Goal: Task Accomplishment & Management: Manage account settings

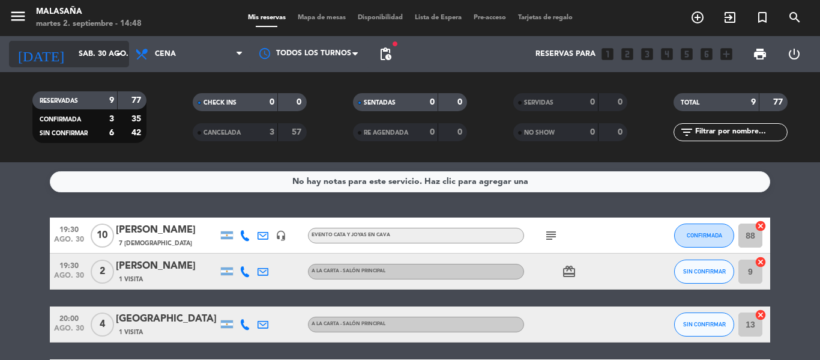
click at [114, 44] on input "sáb. 30 ago." at bounding box center [123, 54] width 101 height 20
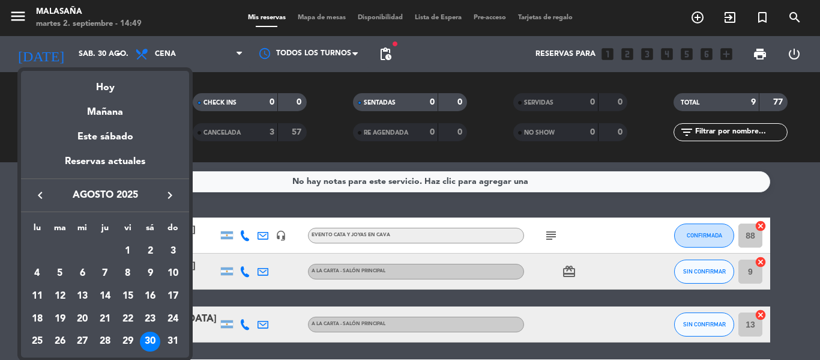
click at [169, 193] on icon "keyboard_arrow_right" at bounding box center [170, 195] width 14 height 14
click at [57, 273] on div "2" at bounding box center [60, 273] width 20 height 20
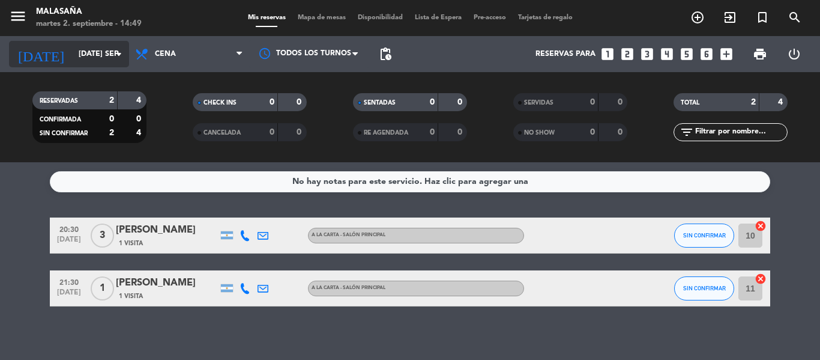
click at [88, 52] on input "mar. 2 sep." at bounding box center [123, 54] width 101 height 20
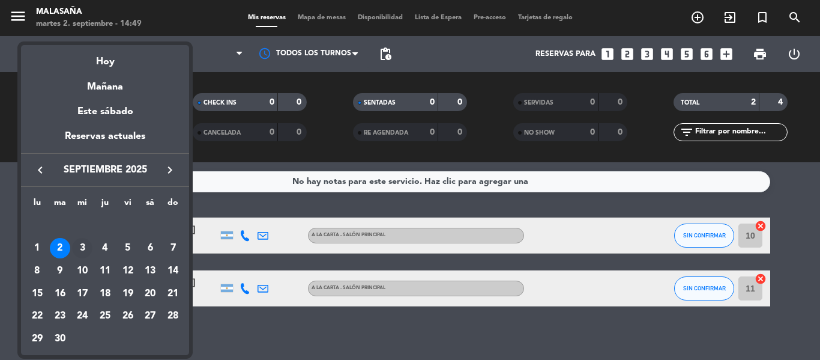
click at [80, 244] on div "3" at bounding box center [82, 248] width 20 height 20
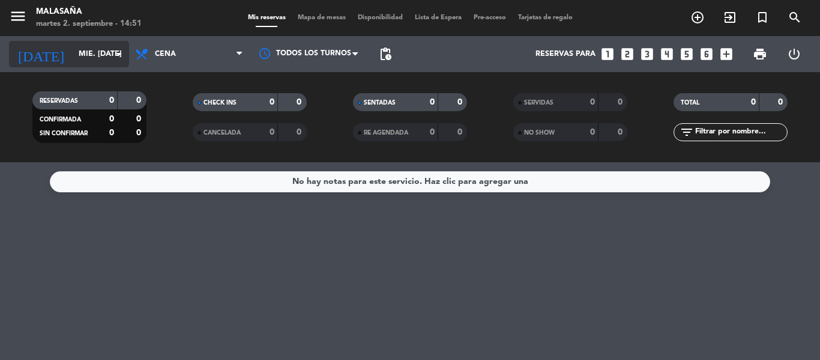
click at [86, 65] on div "today mié. 3 sep. arrow_drop_down" at bounding box center [69, 54] width 120 height 26
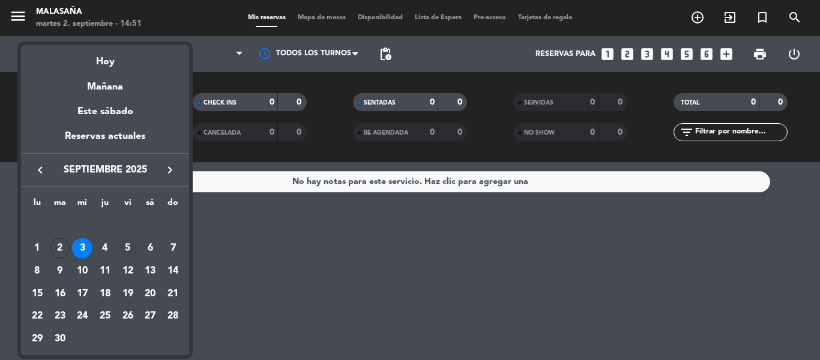
click at [130, 248] on div "5" at bounding box center [128, 248] width 20 height 20
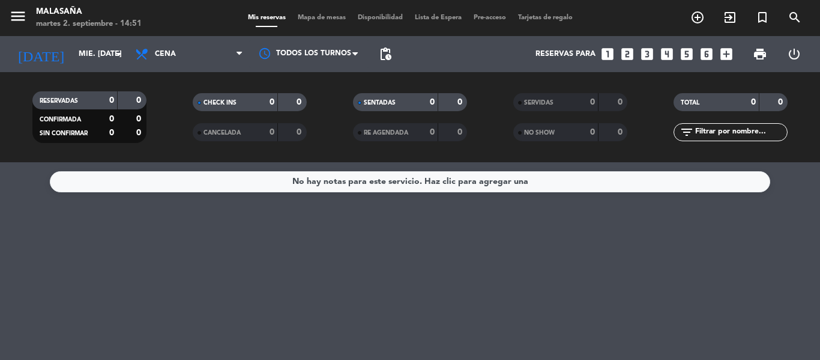
type input "vie. 5 sep."
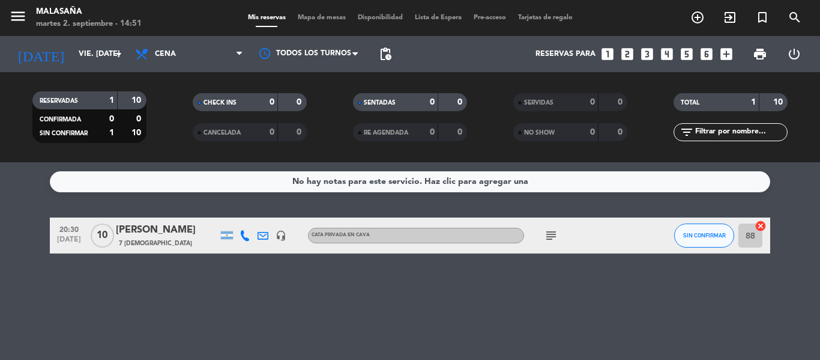
click at [173, 237] on div "[PERSON_NAME]" at bounding box center [167, 230] width 102 height 16
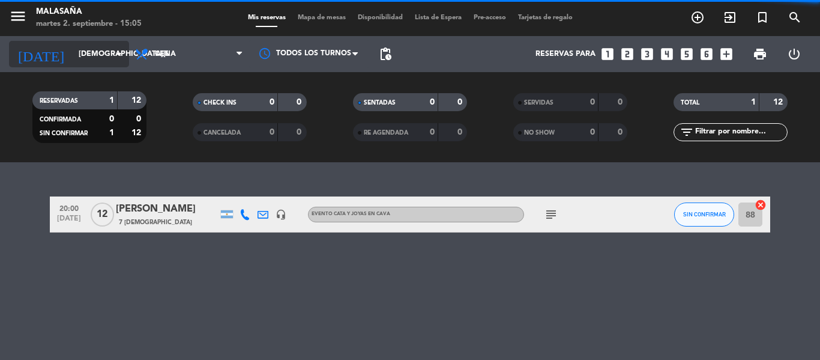
click at [102, 56] on input "[DEMOGRAPHIC_DATA][DATE]" at bounding box center [123, 54] width 101 height 20
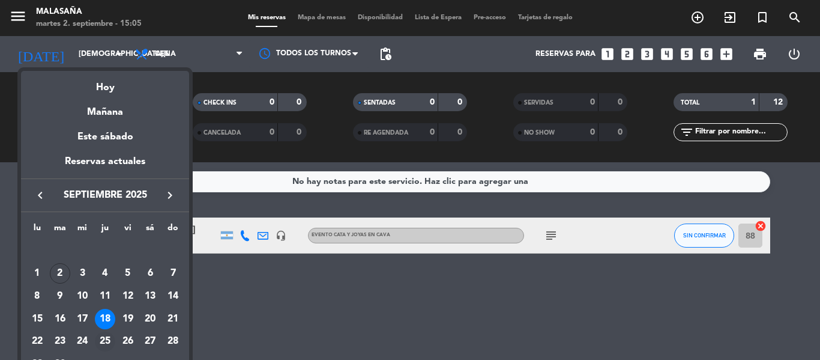
click at [105, 339] on div "25" at bounding box center [105, 341] width 20 height 20
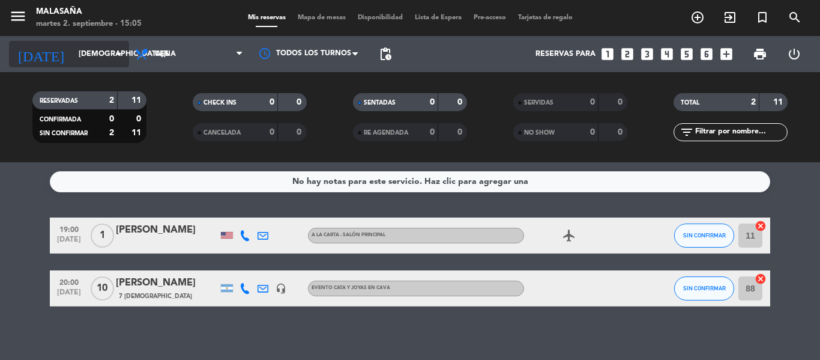
click at [77, 57] on input "[DEMOGRAPHIC_DATA][DATE]" at bounding box center [123, 54] width 101 height 20
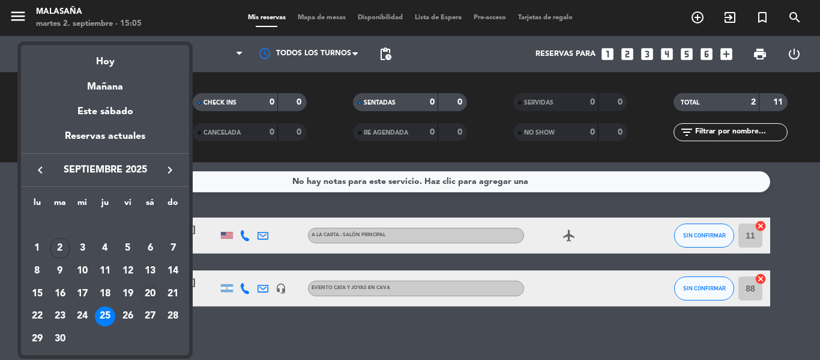
click at [148, 296] on div "20" at bounding box center [150, 293] width 20 height 20
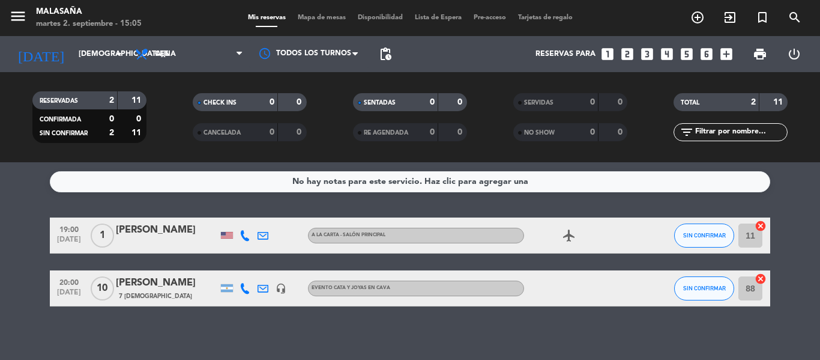
type input "[DATE]"
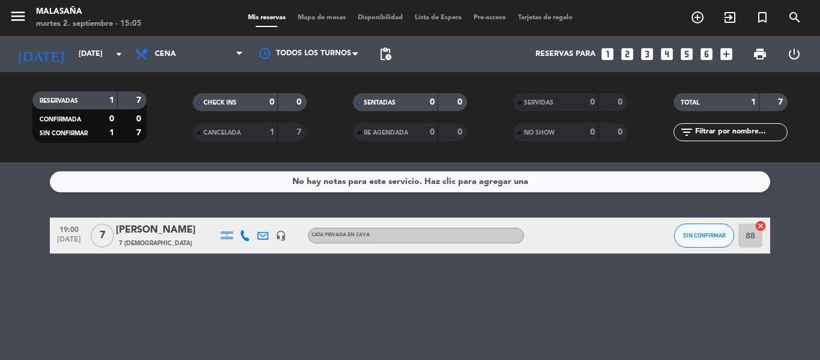
click at [129, 238] on span "7 [DEMOGRAPHIC_DATA]" at bounding box center [155, 243] width 73 height 10
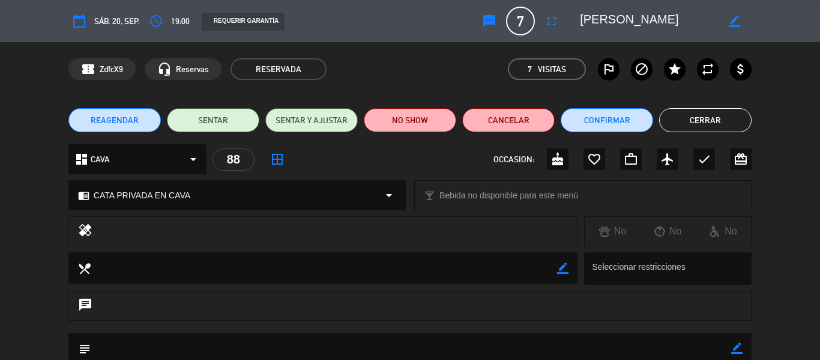
click at [341, 198] on div "chrome_reader_mode CATA PRIVADA EN CAVA arrow_drop_down" at bounding box center [237, 195] width 336 height 29
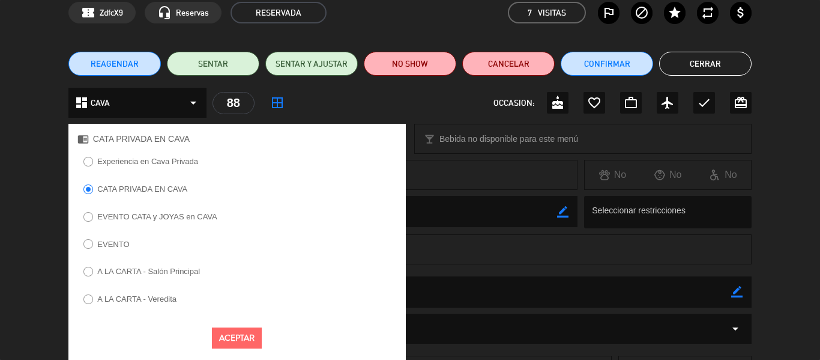
scroll to position [57, 0]
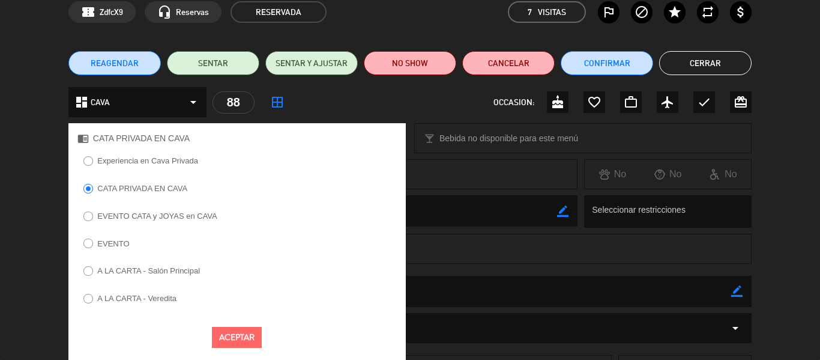
click at [151, 217] on label "EVENTO CATA y JOYAS en CAVA" at bounding box center [156, 216] width 119 height 8
click at [243, 334] on button "Aceptar" at bounding box center [237, 337] width 50 height 21
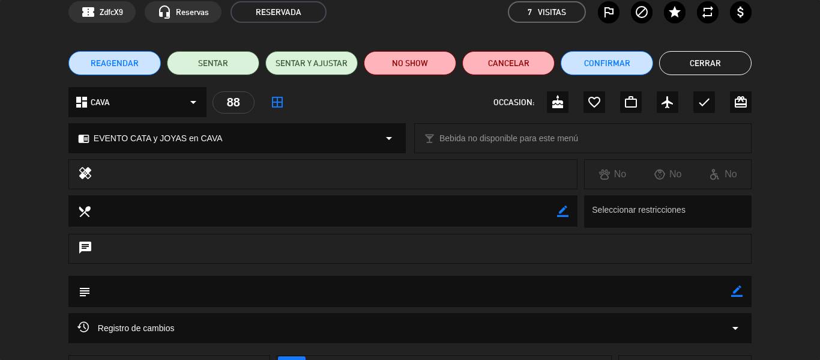
scroll to position [0, 0]
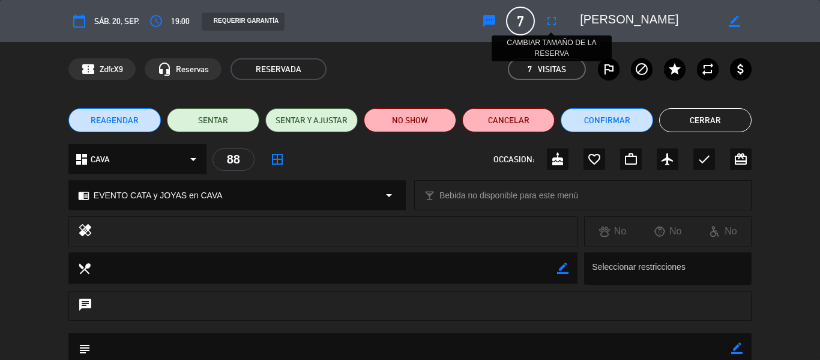
click at [545, 19] on icon "fullscreen" at bounding box center [551, 21] width 14 height 14
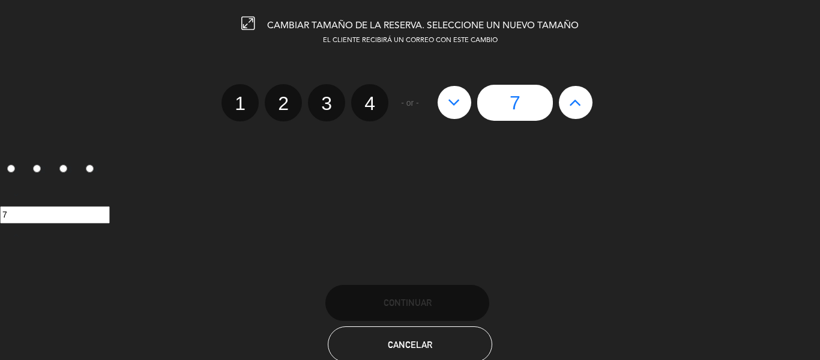
click at [582, 101] on icon at bounding box center [575, 101] width 13 height 19
type input "8"
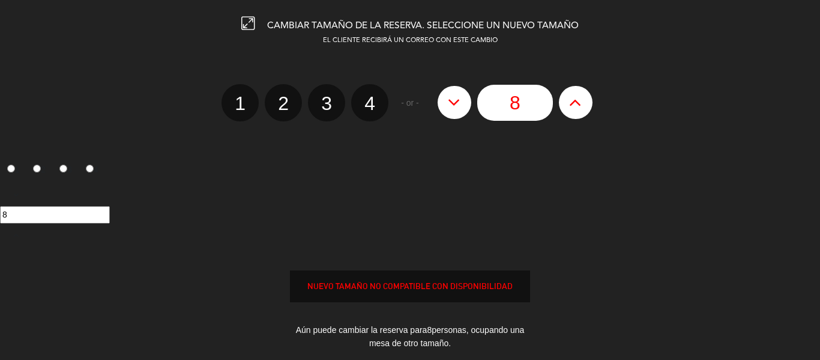
click at [582, 101] on icon at bounding box center [575, 101] width 13 height 19
type input "9"
click at [582, 101] on icon at bounding box center [575, 101] width 13 height 19
type input "10"
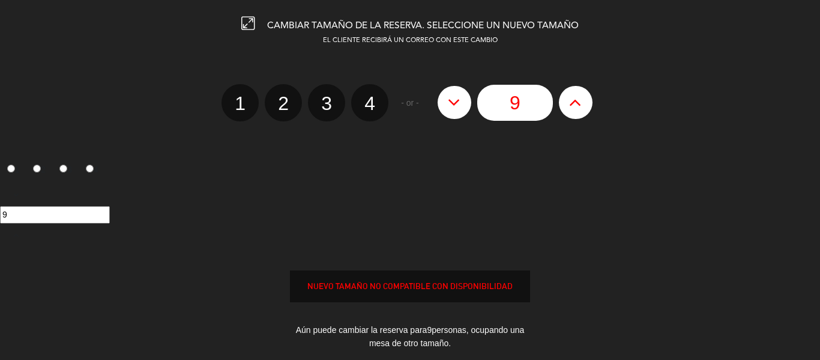
type input "10"
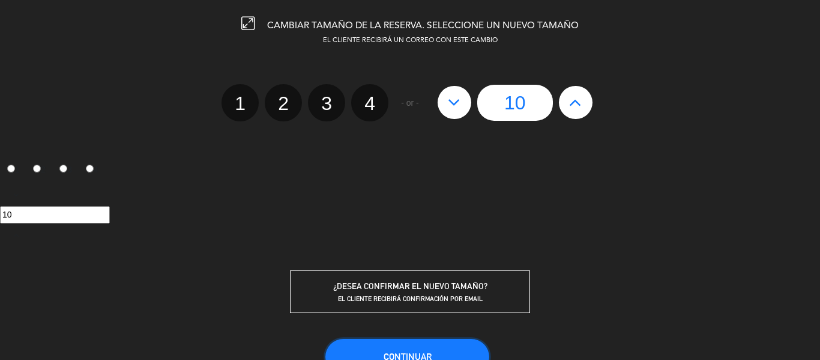
click at [395, 346] on button "Continuar" at bounding box center [407, 357] width 164 height 36
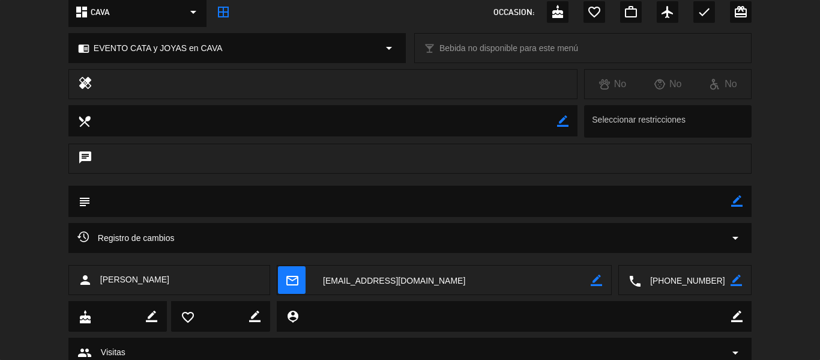
scroll to position [148, 0]
click at [738, 205] on icon "border_color" at bounding box center [736, 200] width 11 height 11
click at [223, 207] on textarea at bounding box center [411, 200] width 641 height 31
paste textarea "CUMPLE PRIVADO CON JOYAS $35.000 p/p Claroscuro | Blancas de Uco -Recepción con…"
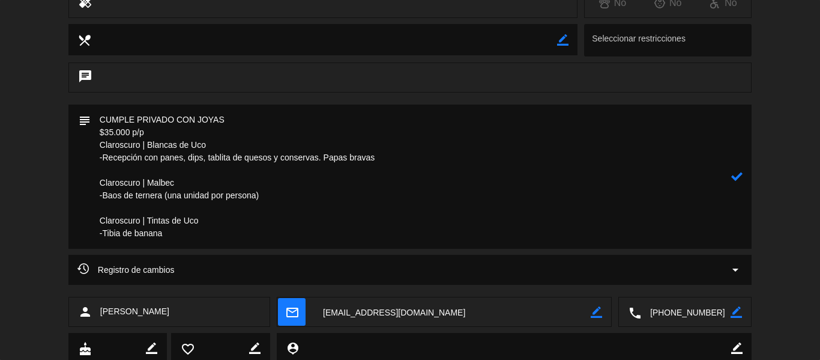
scroll to position [229, 0]
type textarea "CUMPLE PRIVADO CON JOYAS $35.000 p/p Claroscuro | Blancas de Uco -Recepción con…"
click at [735, 176] on icon at bounding box center [736, 175] width 11 height 11
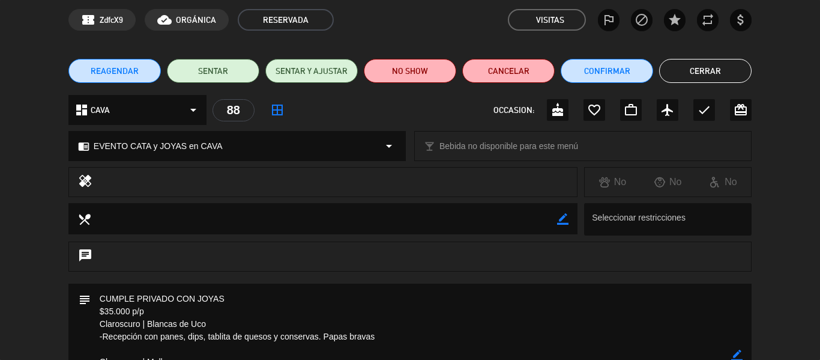
scroll to position [0, 0]
